Goal: Task Accomplishment & Management: Use online tool/utility

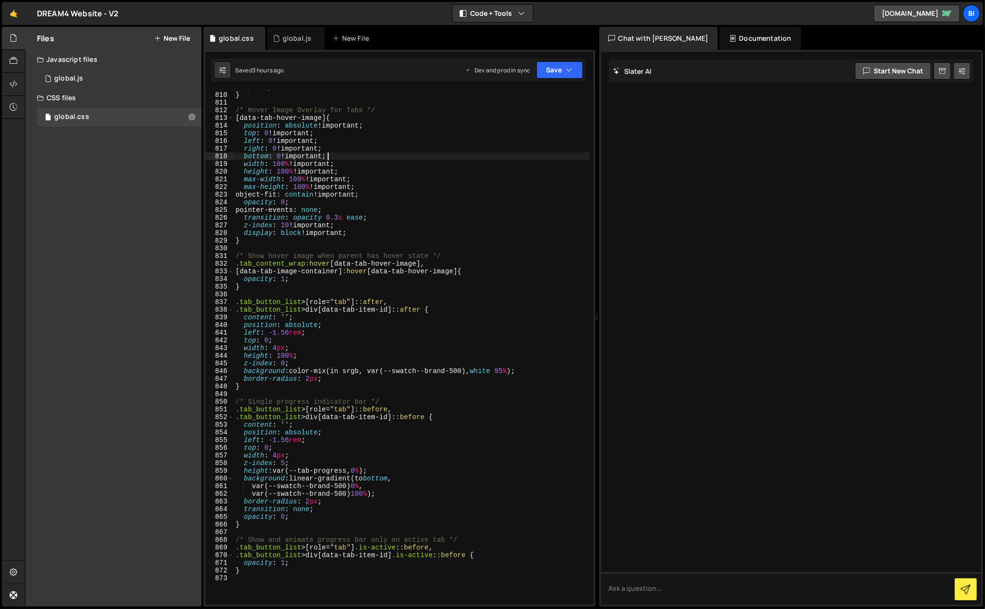
click at [319, 157] on div "opacity : 1 ; } /* Hover Image Overlay for Tabs */ [ data-tab-hover-image ] { p…" at bounding box center [412, 348] width 356 height 530
type textarea "}"
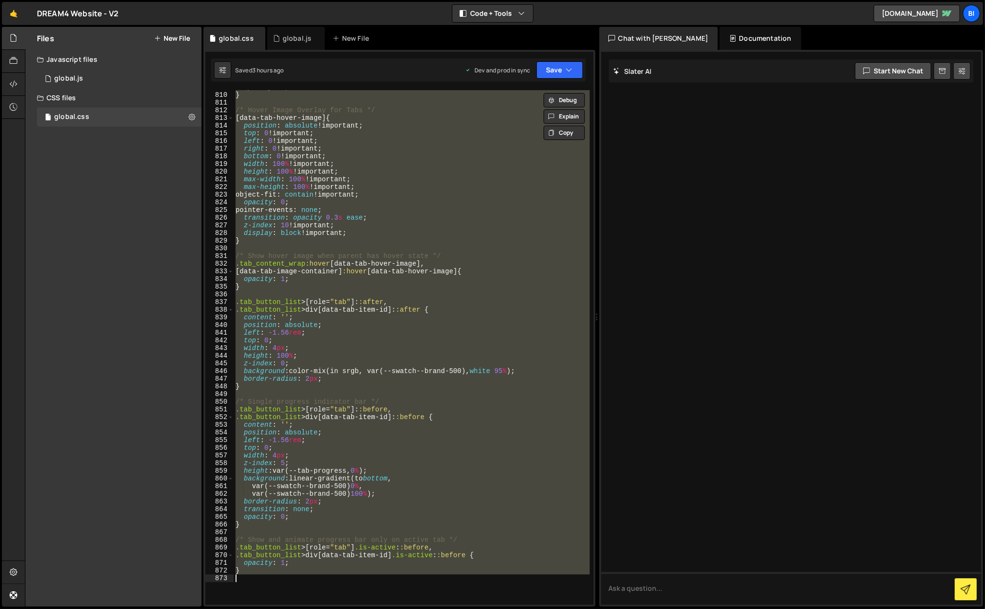
scroll to position [7489, 0]
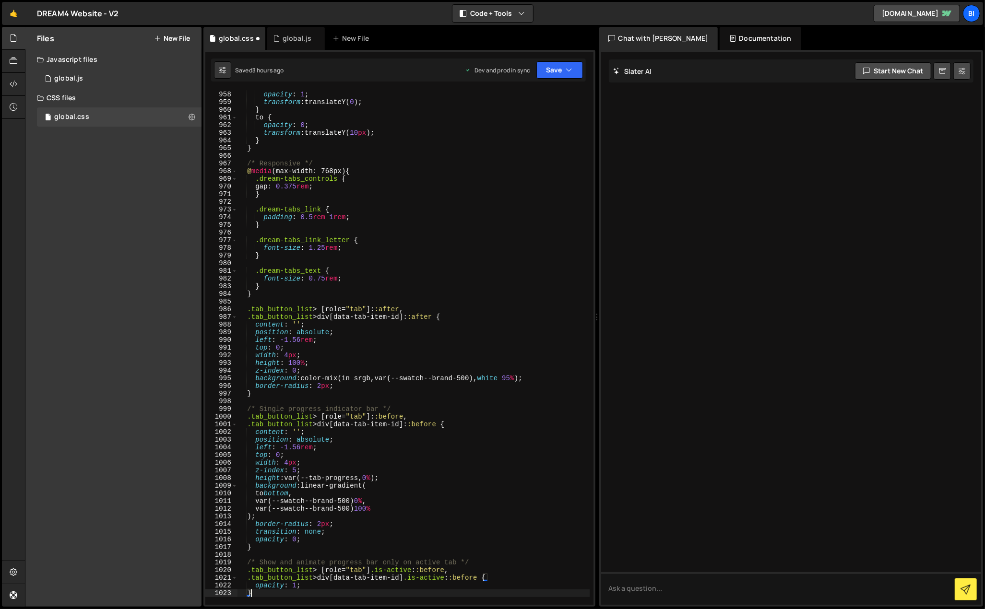
type textarea "opacity: 1; }"
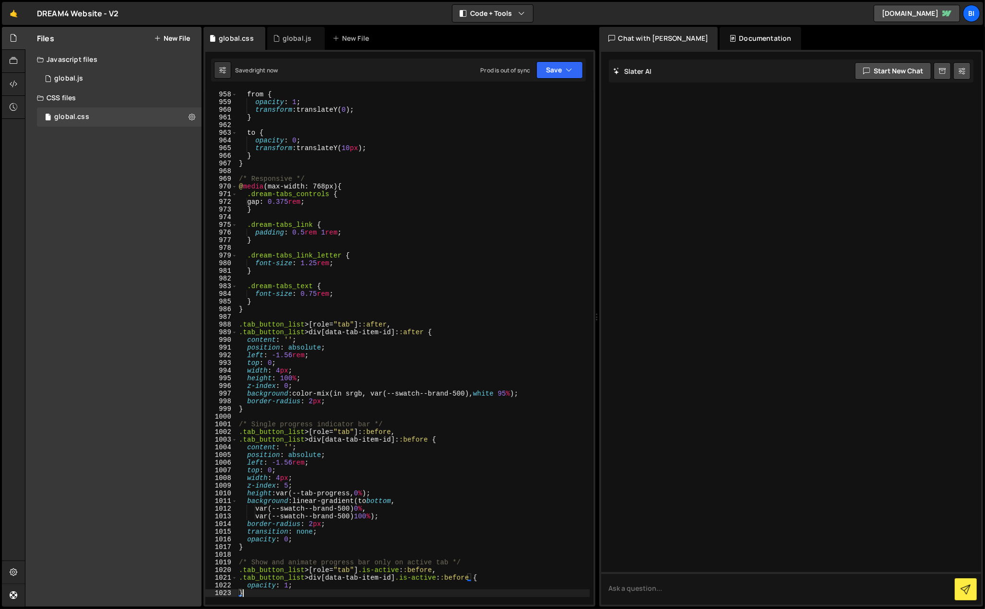
click at [390, 193] on div "@ keyframes dreamTabFadeOut { from { opacity : 1 ; transform : translateY( 0 ) …" at bounding box center [413, 348] width 353 height 530
type textarea ".dream-tabs_controls {"
click at [287, 41] on div "global.js" at bounding box center [296, 39] width 29 height 10
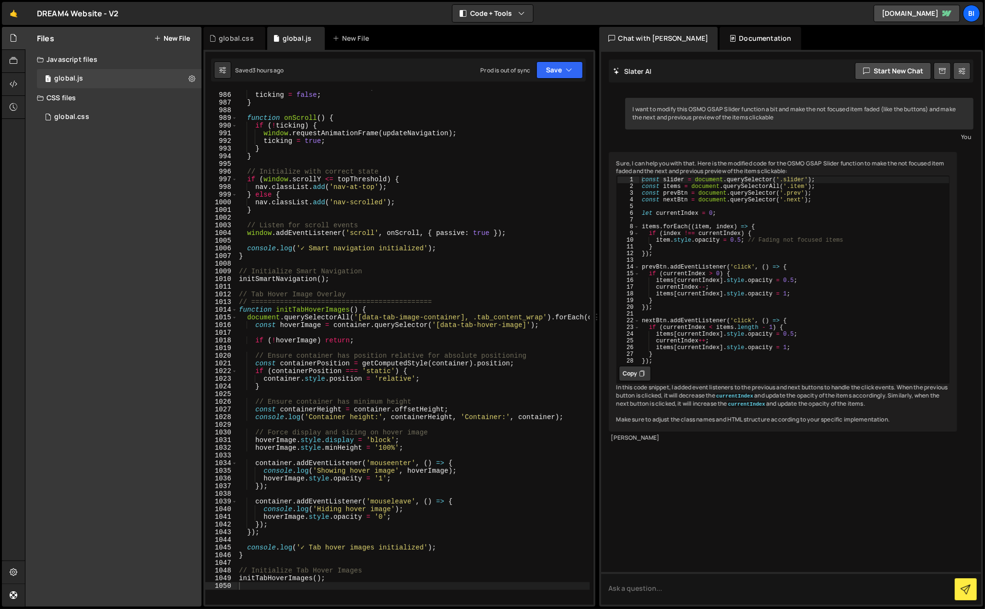
click at [48, 333] on div "Files New File Javascript files 1 global.js 0 CSS files global.css 0 Copy share…" at bounding box center [113, 317] width 176 height 580
click at [340, 133] on div "lastScrollY = currentScrollY ; ticking = false ; } function onScroll ( ) { if (…" at bounding box center [474, 348] width 474 height 530
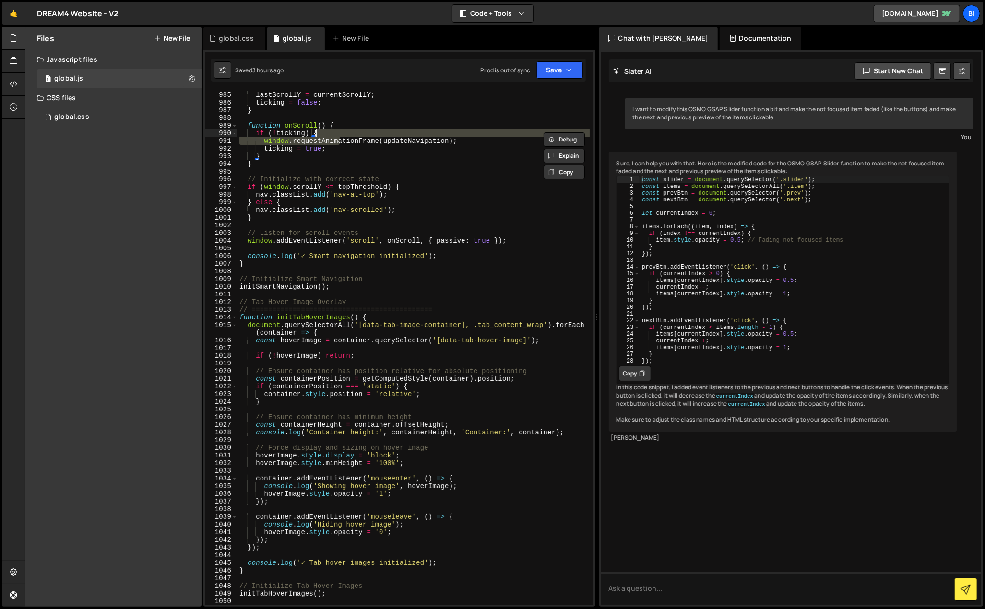
type textarea "initTabHoverImages();"
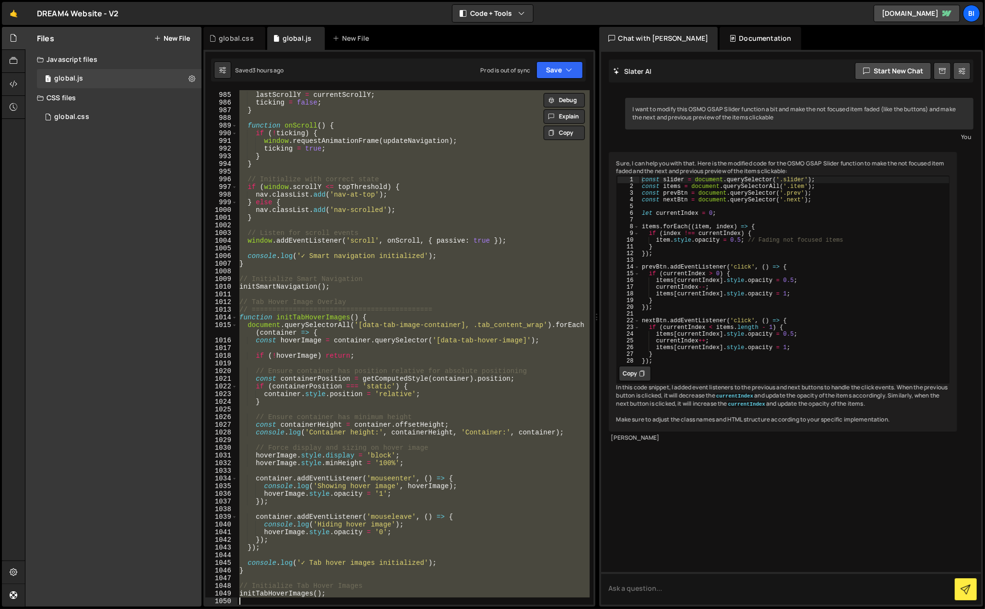
paste textarea
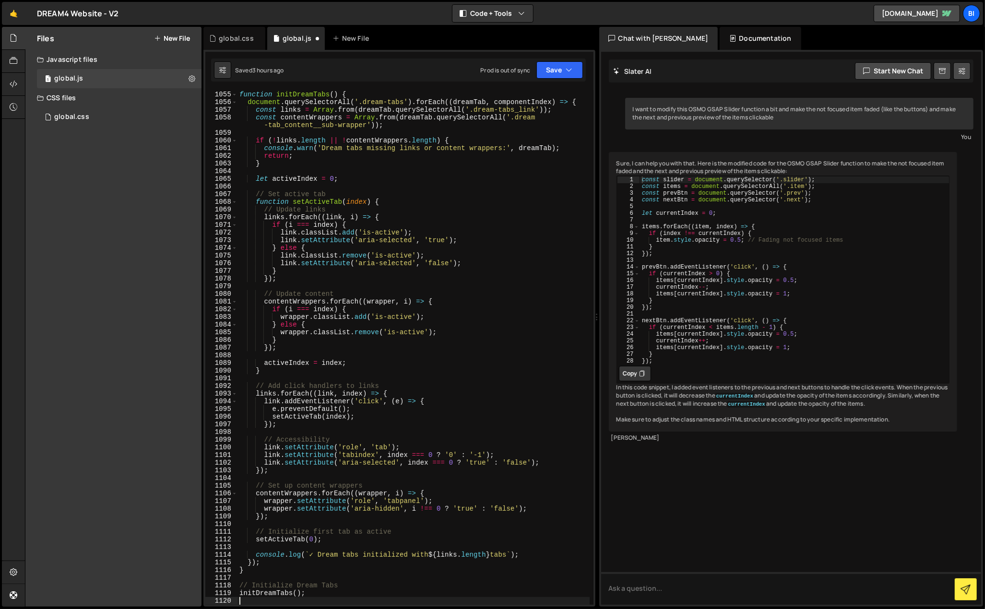
scroll to position [8218, 0]
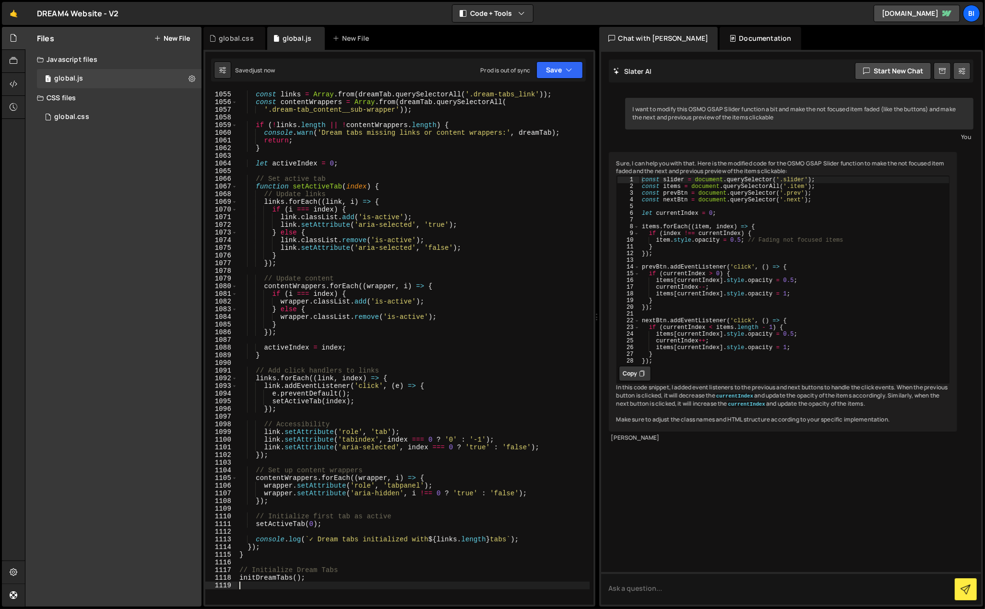
click at [410, 210] on div "document . querySelectorAll ( '.dream-tabs' ) . forEach (( dreamTab , component…" at bounding box center [413, 348] width 352 height 530
type textarea "if (i === index) {"
